Goal: Transaction & Acquisition: Purchase product/service

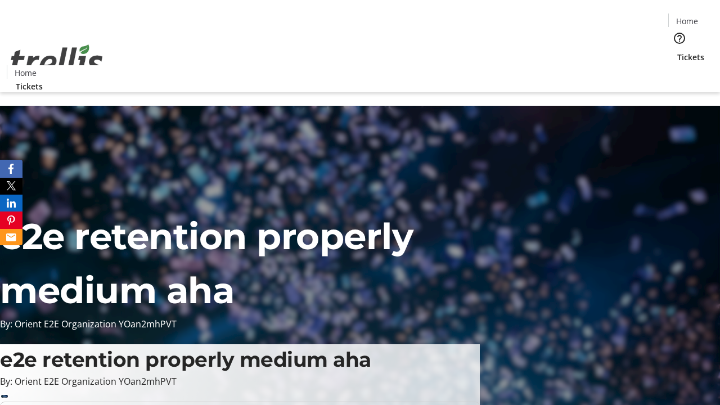
click at [677, 51] on span "Tickets" at bounding box center [690, 57] width 27 height 12
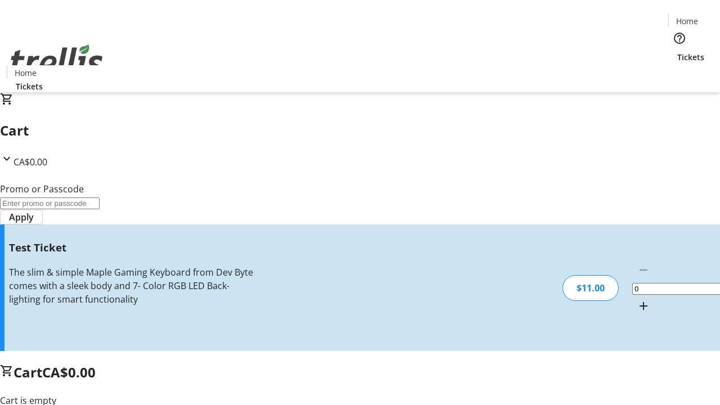
click at [636, 299] on mat-icon "Increment by one" at bounding box center [642, 305] width 13 height 13
type input "1"
type input "UNLOCK"
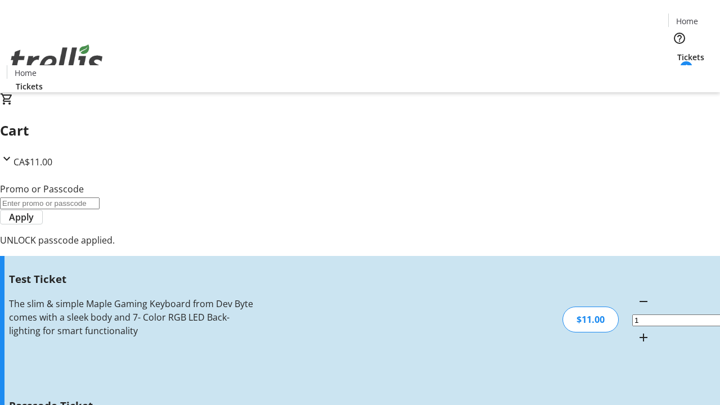
type input "5"
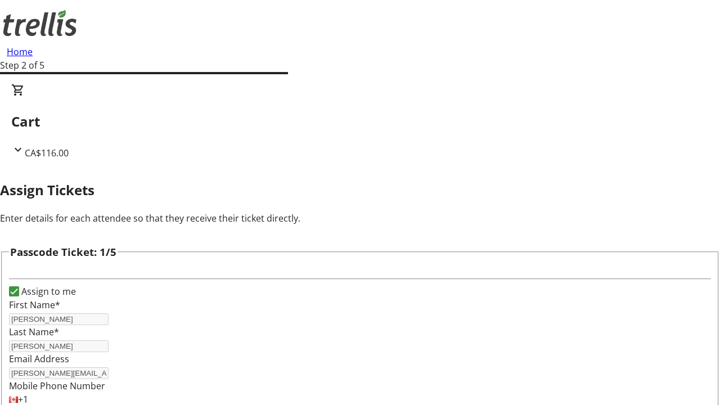
type input "[PERSON_NAME]"
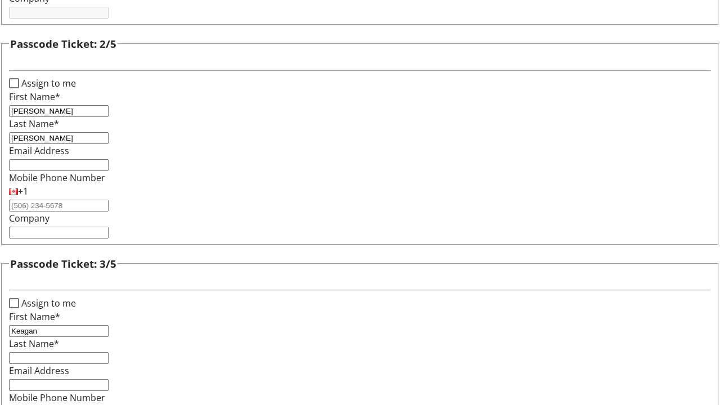
type input "Keagan"
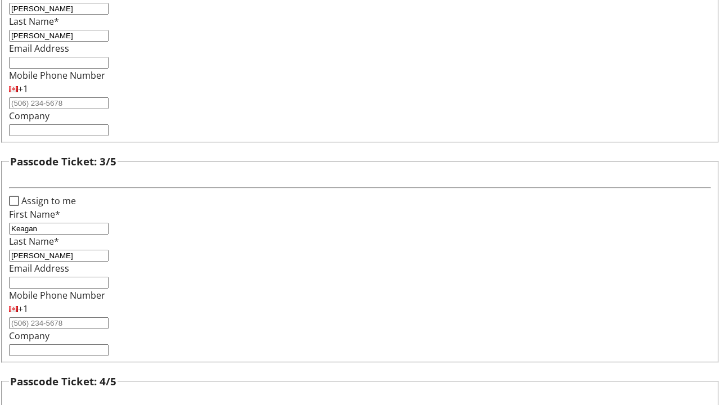
type input "[PERSON_NAME]"
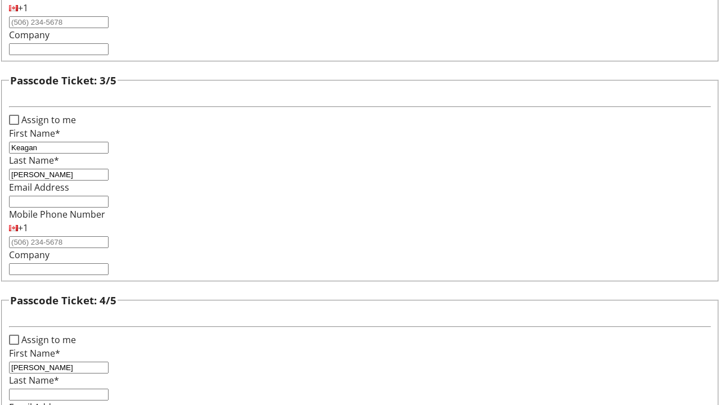
type input "[PERSON_NAME]"
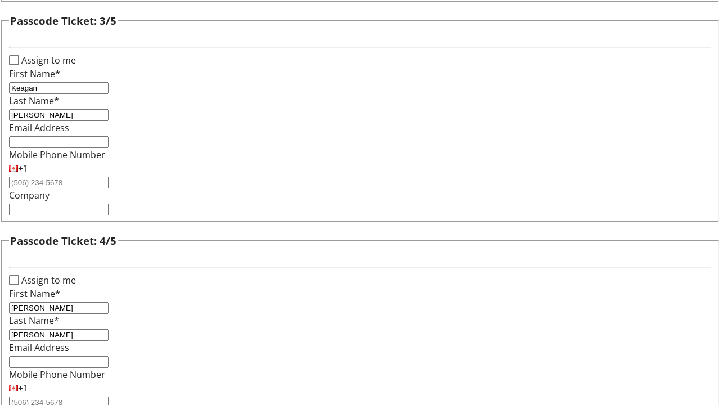
type input "[PERSON_NAME]"
checkbox input "true"
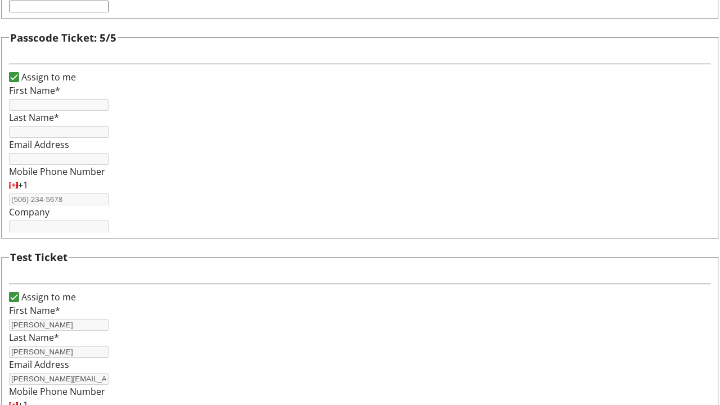
type input "[PERSON_NAME]"
type input "[PERSON_NAME][EMAIL_ADDRESS][DOMAIN_NAME]"
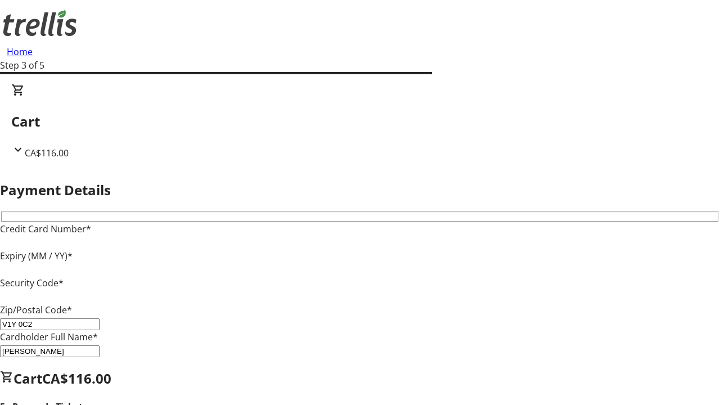
type input "V1Y 0C2"
